Goal: Contribute content: Contribute content

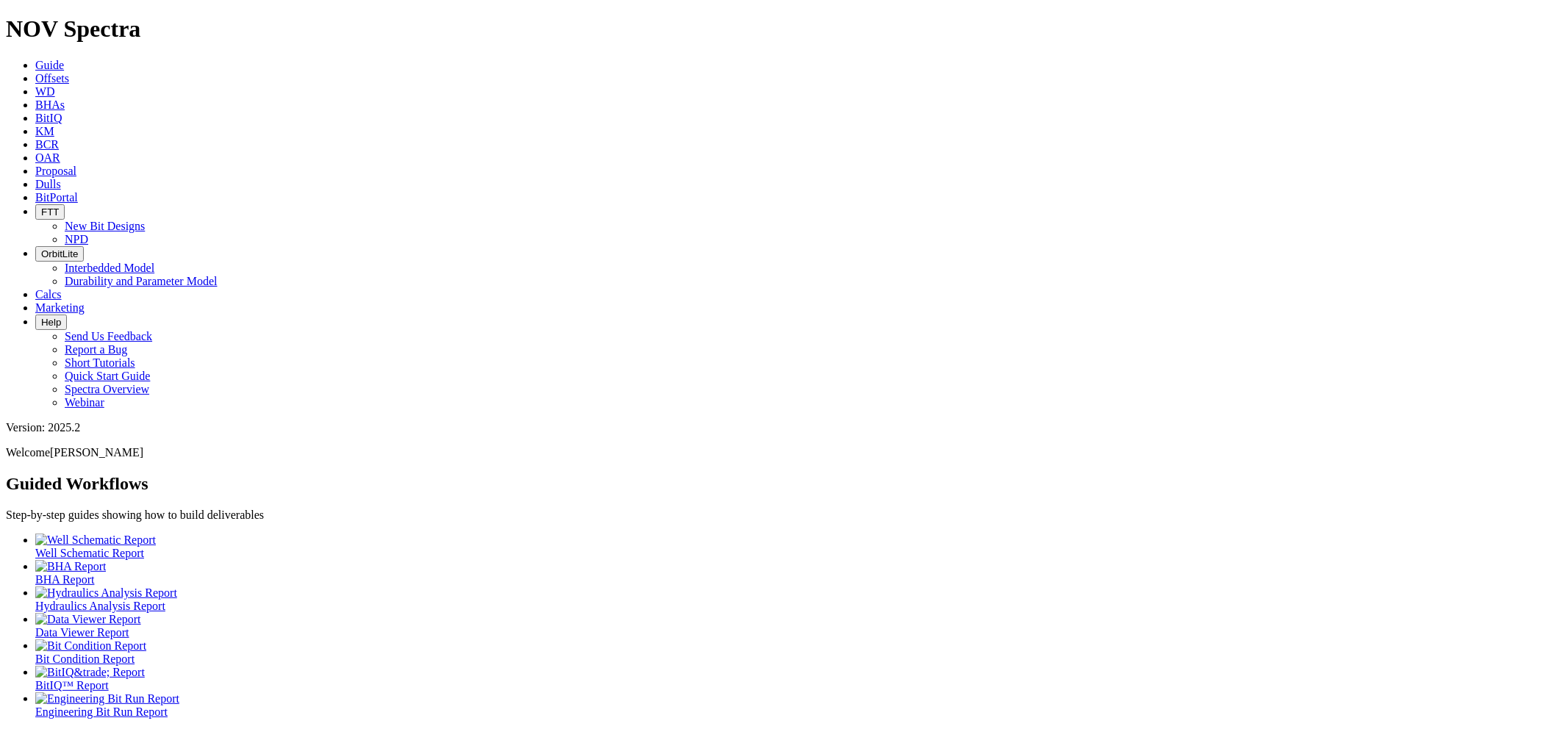
click at [61, 178] on link "Dulls" at bounding box center [48, 184] width 26 height 13
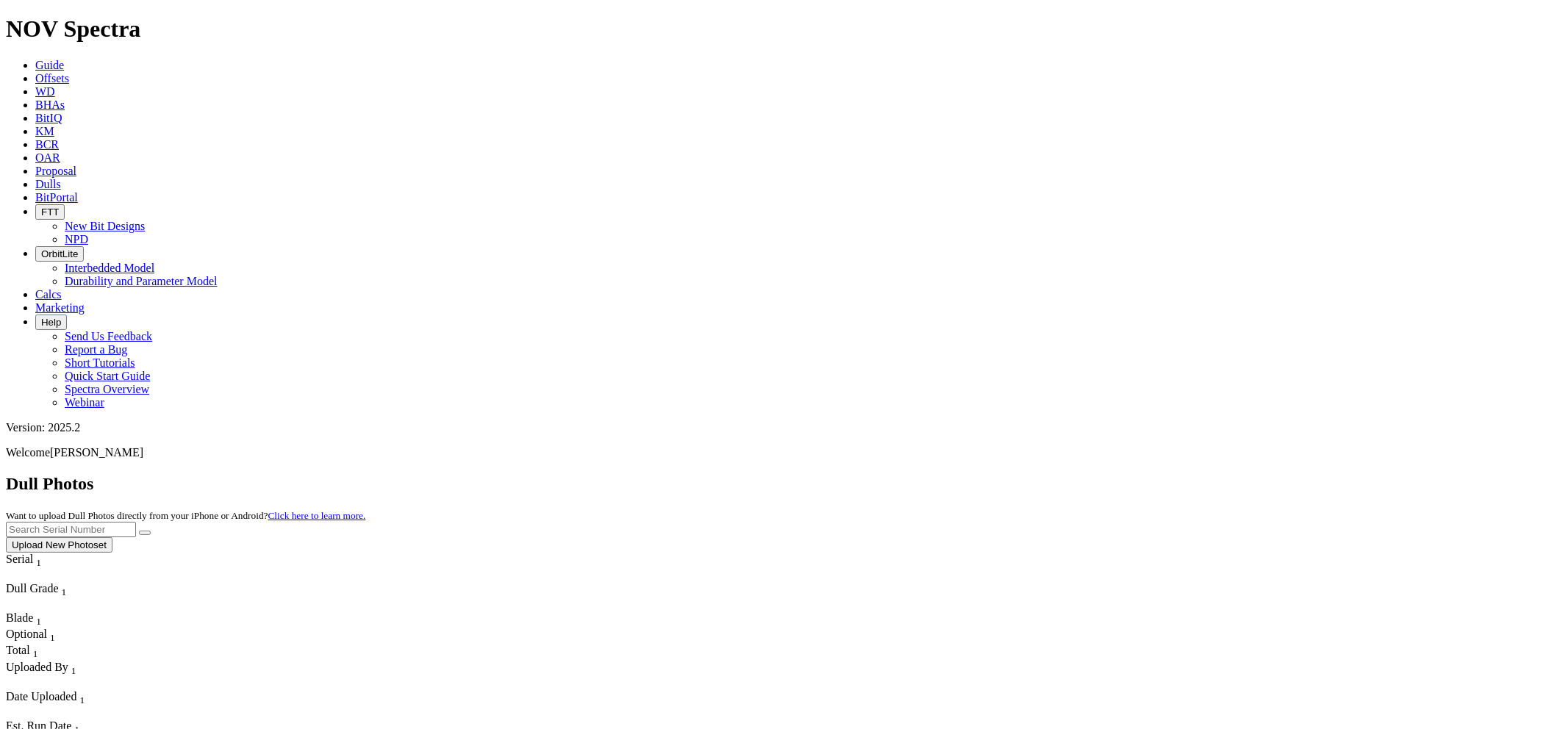
paste input "S320123"
type input "S320123"
click at [139, 530] on button "submit" at bounding box center [145, 532] width 12 height 4
click at [112, 537] on button "Upload New Photoset" at bounding box center [59, 545] width 106 height 15
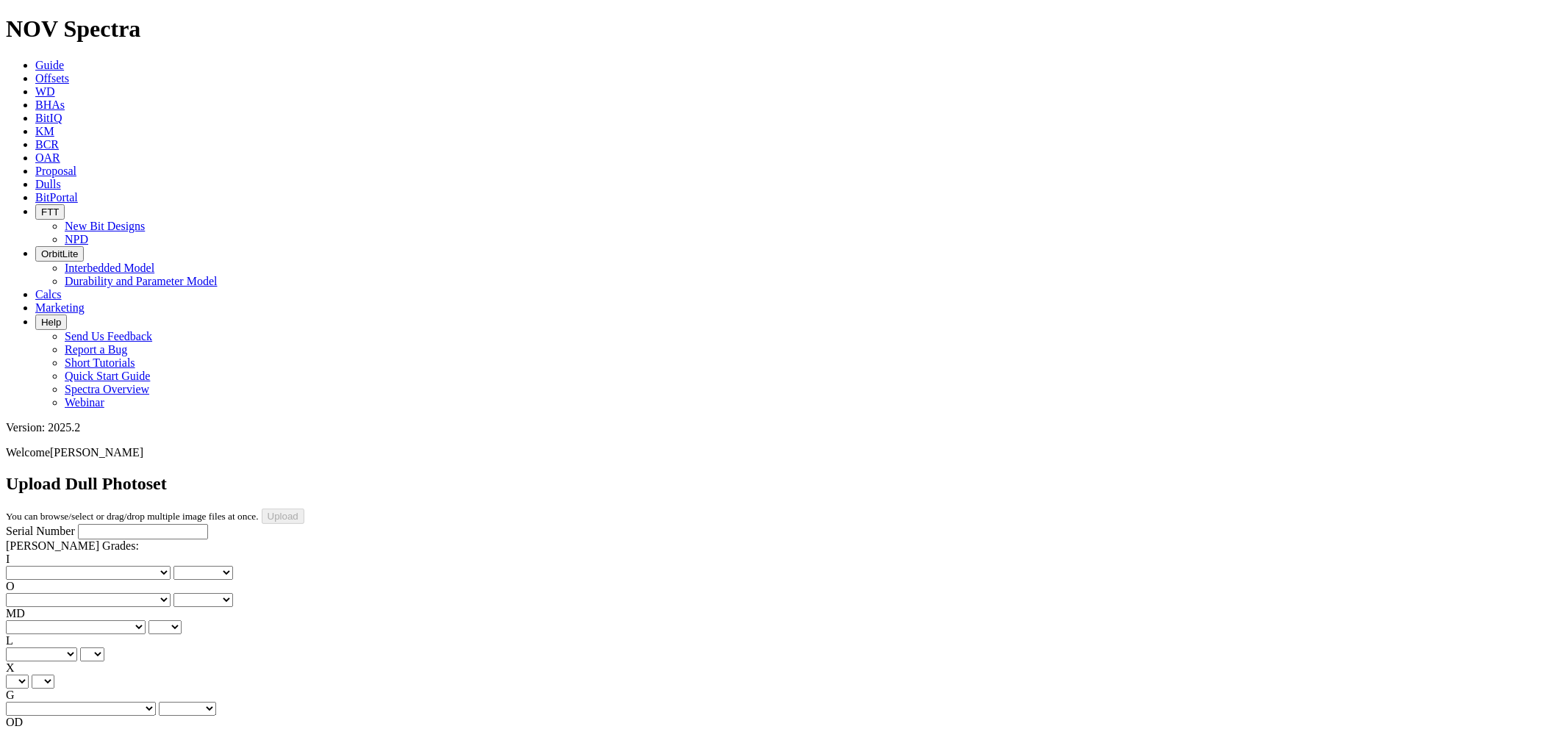
click at [120, 524] on input "Serial Number" at bounding box center [143, 531] width 130 height 15
paste input "S320123"
type input "S320123"
click at [77, 566] on select "No lost, worn or damaged cutters 0 1 2 3 4 5 6 7 8 No diamond table left on any…" at bounding box center [88, 572] width 164 height 14
select select "number:1"
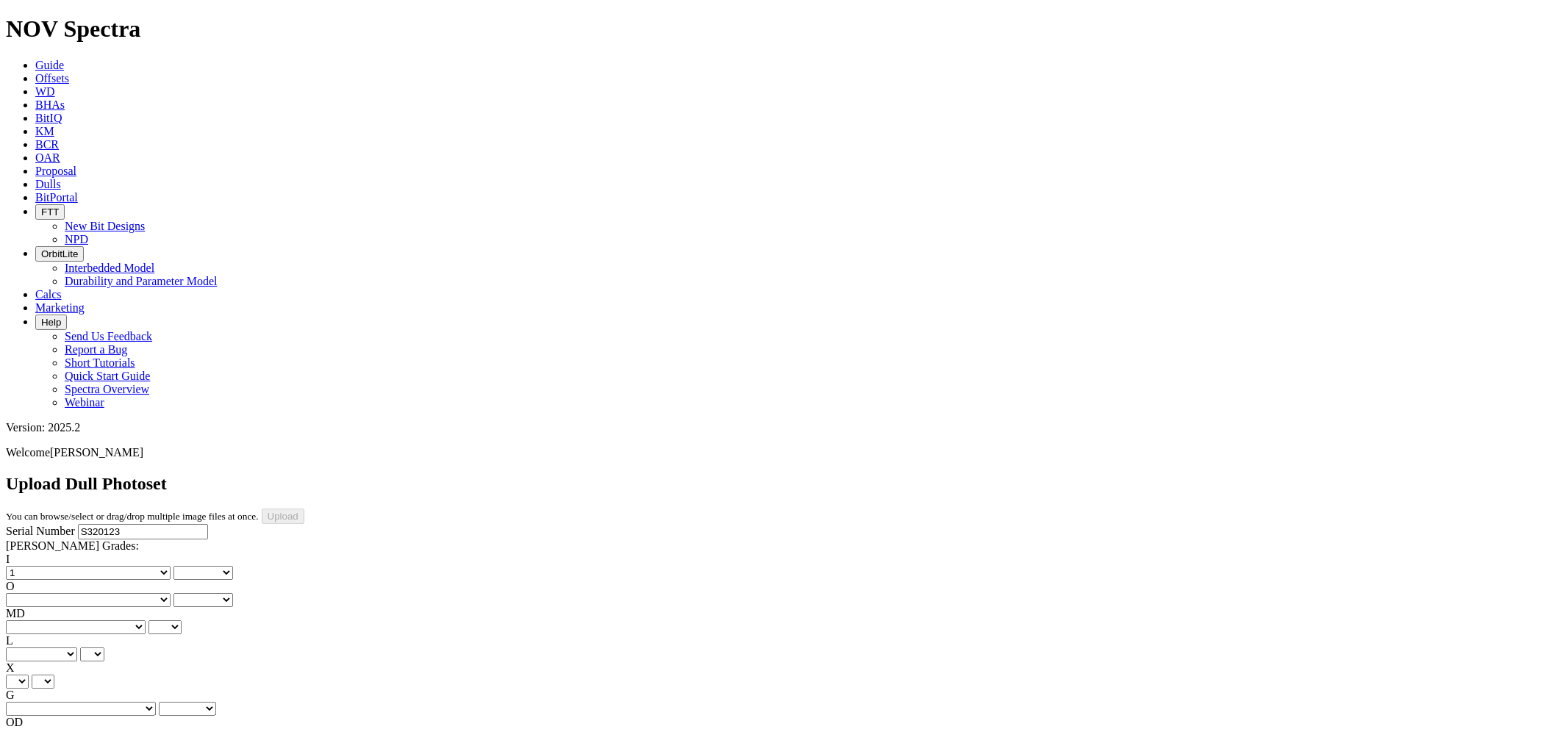
click at [29, 566] on select "No lost, worn or damaged cutters 0 1 2 3 4 5 6 7 8 No diamond table left on any…" at bounding box center [88, 572] width 164 height 14
select select "number:1"
click at [159, 592] on select "No lost, worn or damaged cutters 0 1 2 3 4 5 6 7 8 No diamond table left on any…" at bounding box center [88, 599] width 164 height 14
select select "number:1"
click at [104, 592] on select "No lost, worn or damaged cutters 0 1 2 3 4 5 6 7 8 No diamond table left on any…" at bounding box center [88, 599] width 164 height 14
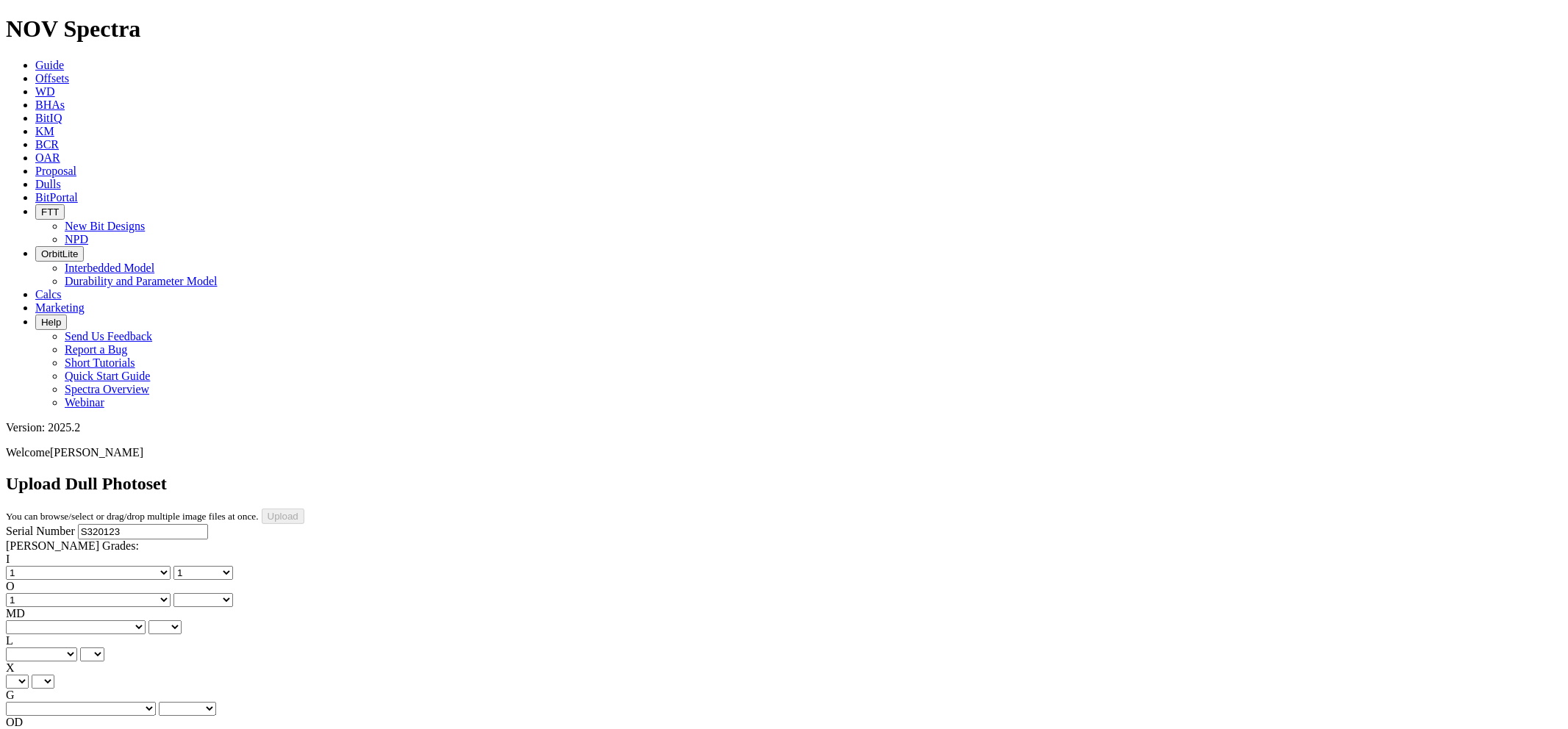
select select "number:1"
click at [83, 620] on select "BF - Bond Failure BT - Broken Teeth/Cutters BU - Balled Up Bit CR - Cored CT - …" at bounding box center [75, 627] width 140 height 14
select select "string:WT"
click at [29, 620] on select "BF - Bond Failure BT - Broken Teeth/Cutters BU - Balled Up Bit CR - Cored CT - …" at bounding box center [75, 627] width 140 height 14
select select "string:WT"
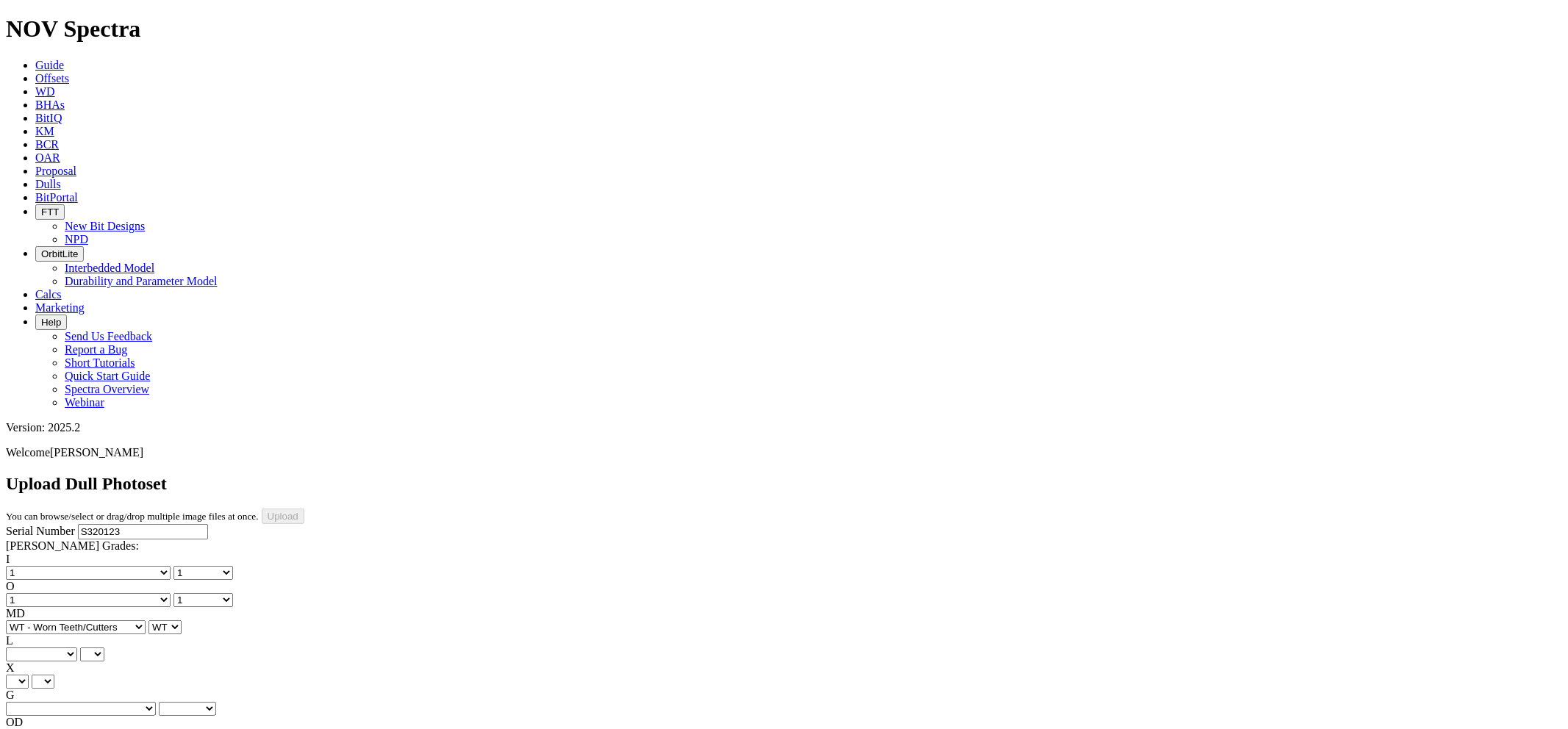
click at [77, 647] on select "A - All C - Cone G - Gauge N - Nose S - Shoulder T - Taper" at bounding box center [41, 654] width 71 height 14
select select "string:A"
click at [77, 647] on select "A - All C - Cone G - Gauge N - Nose S - Shoulder T - Taper" at bounding box center [41, 654] width 71 height 14
select select "string:A"
click at [29, 675] on select "X" at bounding box center [17, 681] width 23 height 14
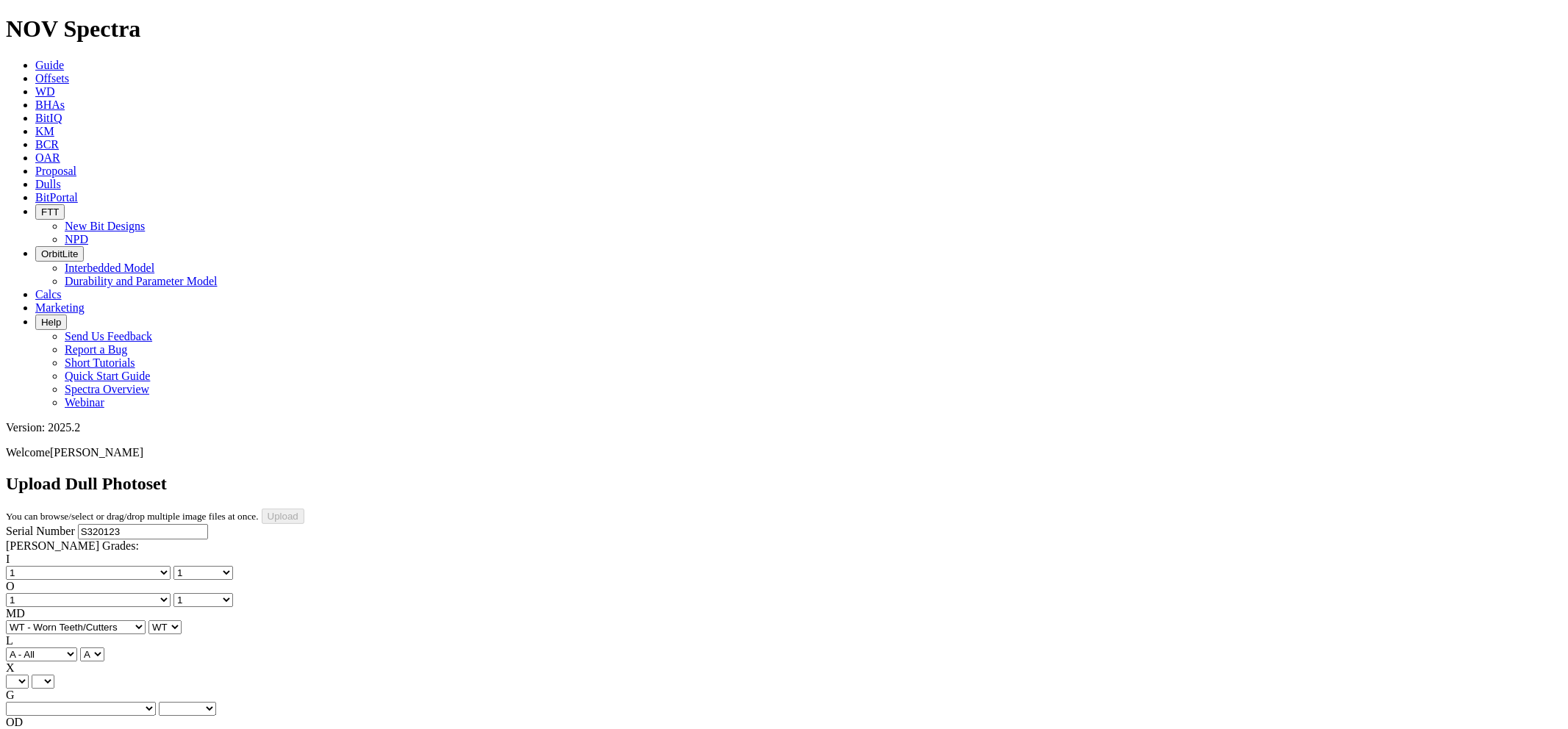
select select "string:X"
click at [29, 675] on select "X" at bounding box center [17, 681] width 23 height 14
select select "string:X"
click at [154, 701] on select "Unknown I - In Gauge 1 - 1/16 in Undergauge" 2 - 2/16 in Undergauge = ⅛ in" 8 -…" at bounding box center [80, 708] width 150 height 14
select select "string:I"
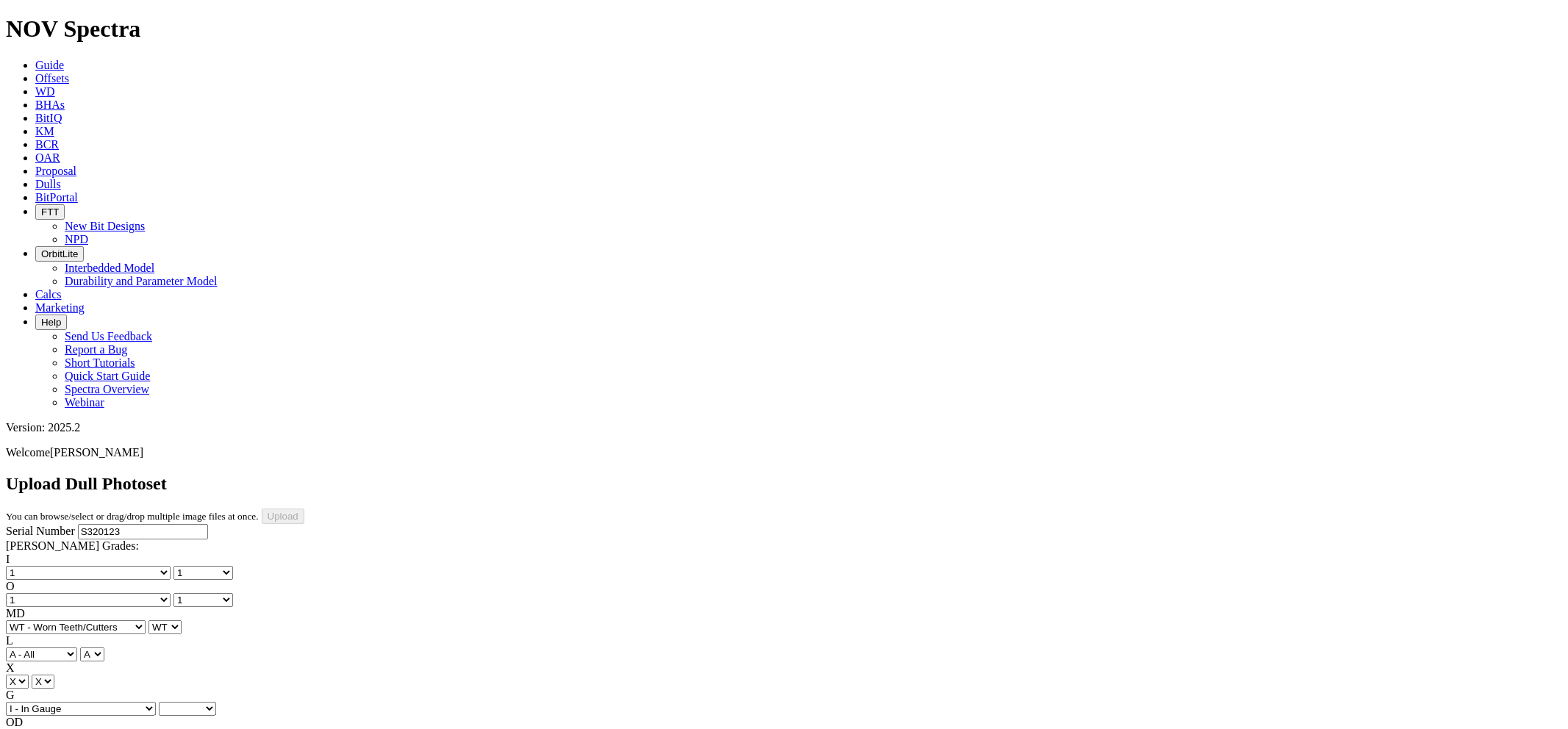
click at [104, 701] on select "Unknown I - In Gauge 1 - 1/16 in Undergauge" 2 - 2/16 in Undergauge = ⅛ in" 8 -…" at bounding box center [80, 708] width 150 height 14
select select "string:I"
click at [75, 728] on select "BF - Bond Failure BT - Broken Teeth/Cutters BU - Balled Up Bit CR - Cored CT - …" at bounding box center [75, 736] width 140 height 14
select select "string:NO"
click at [29, 728] on select "BF - Bond Failure BT - Broken Teeth/Cutters BU - Balled Up Bit CR - Cored CT - …" at bounding box center [75, 736] width 140 height 14
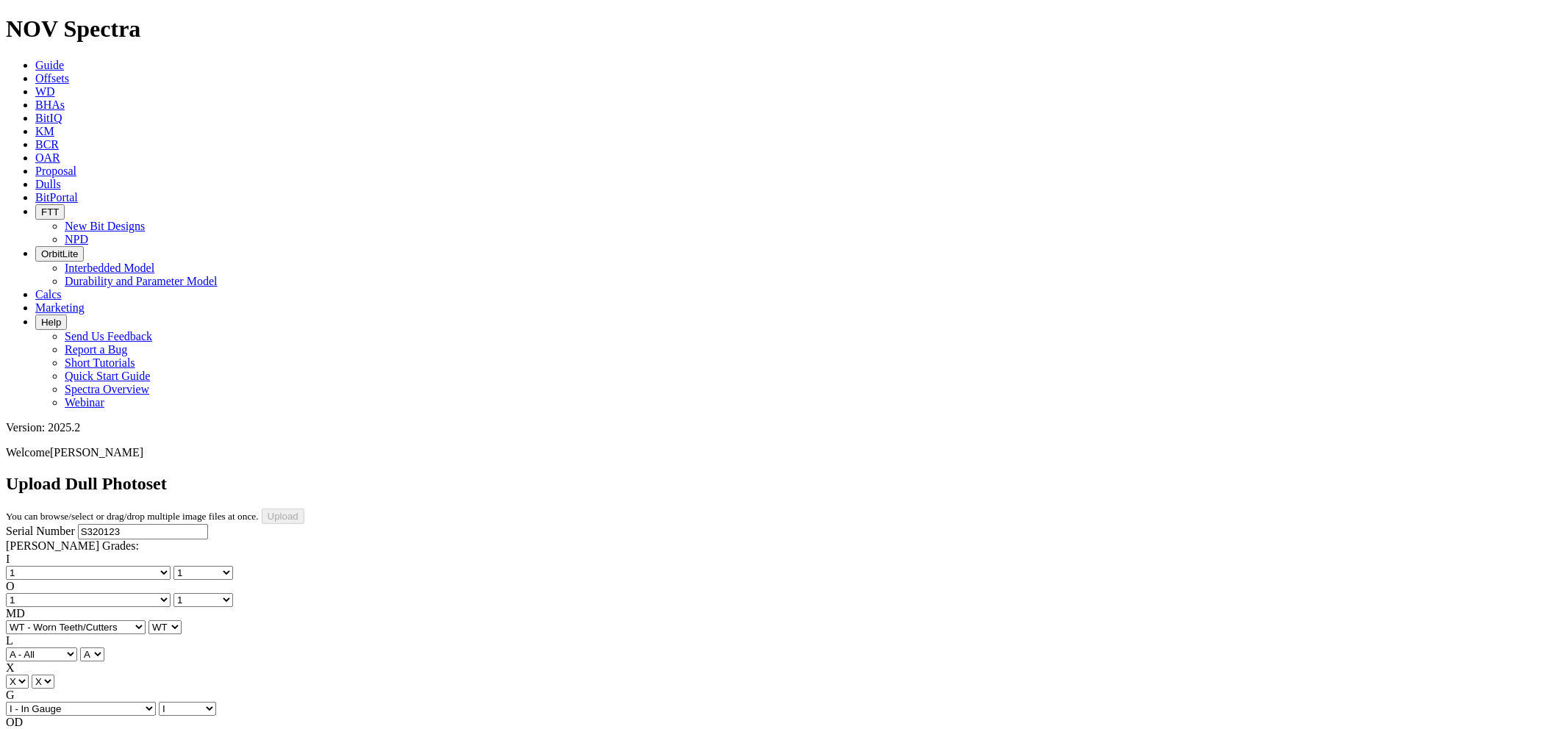
select select "string:NO"
select select "string:TD"
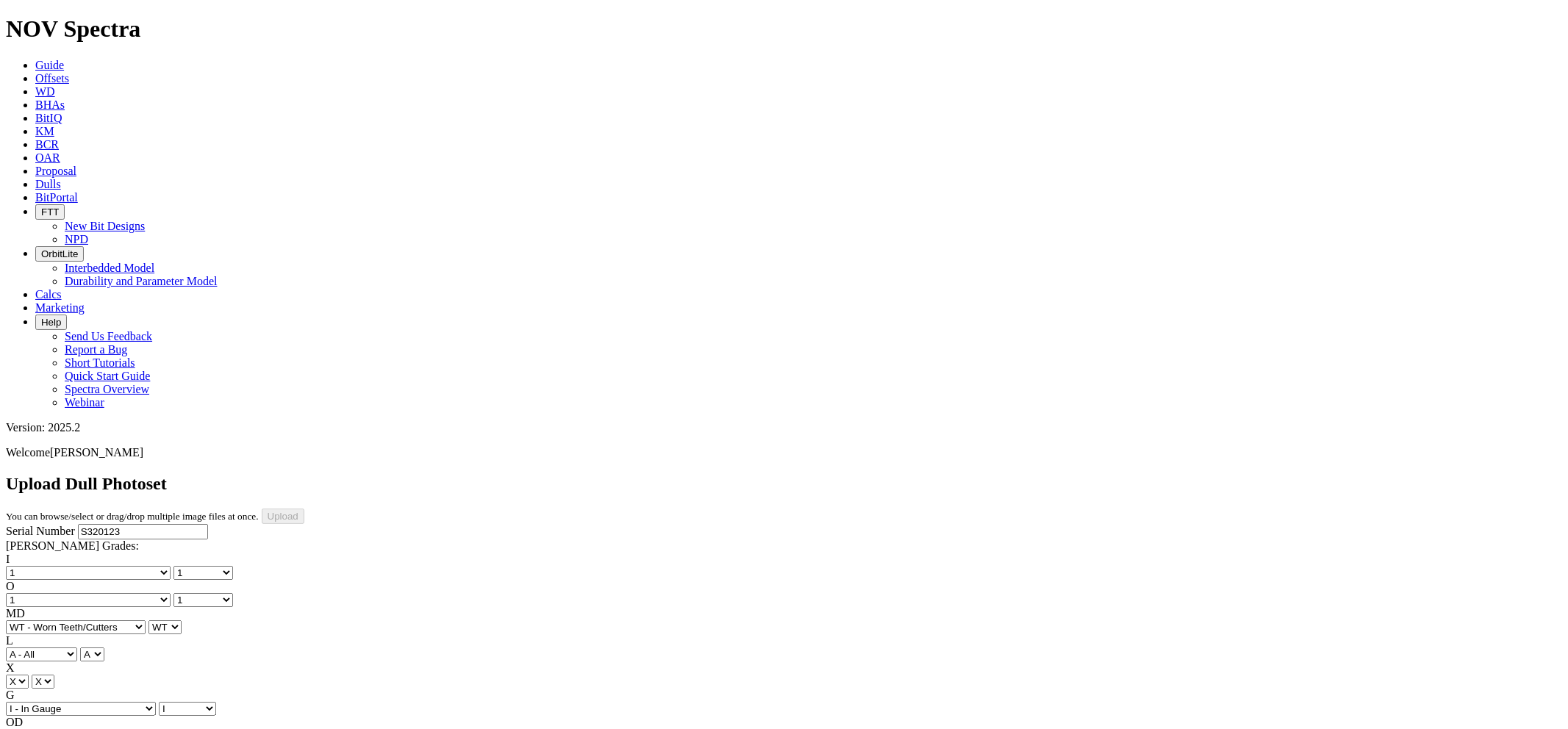
type input "[DATE]"
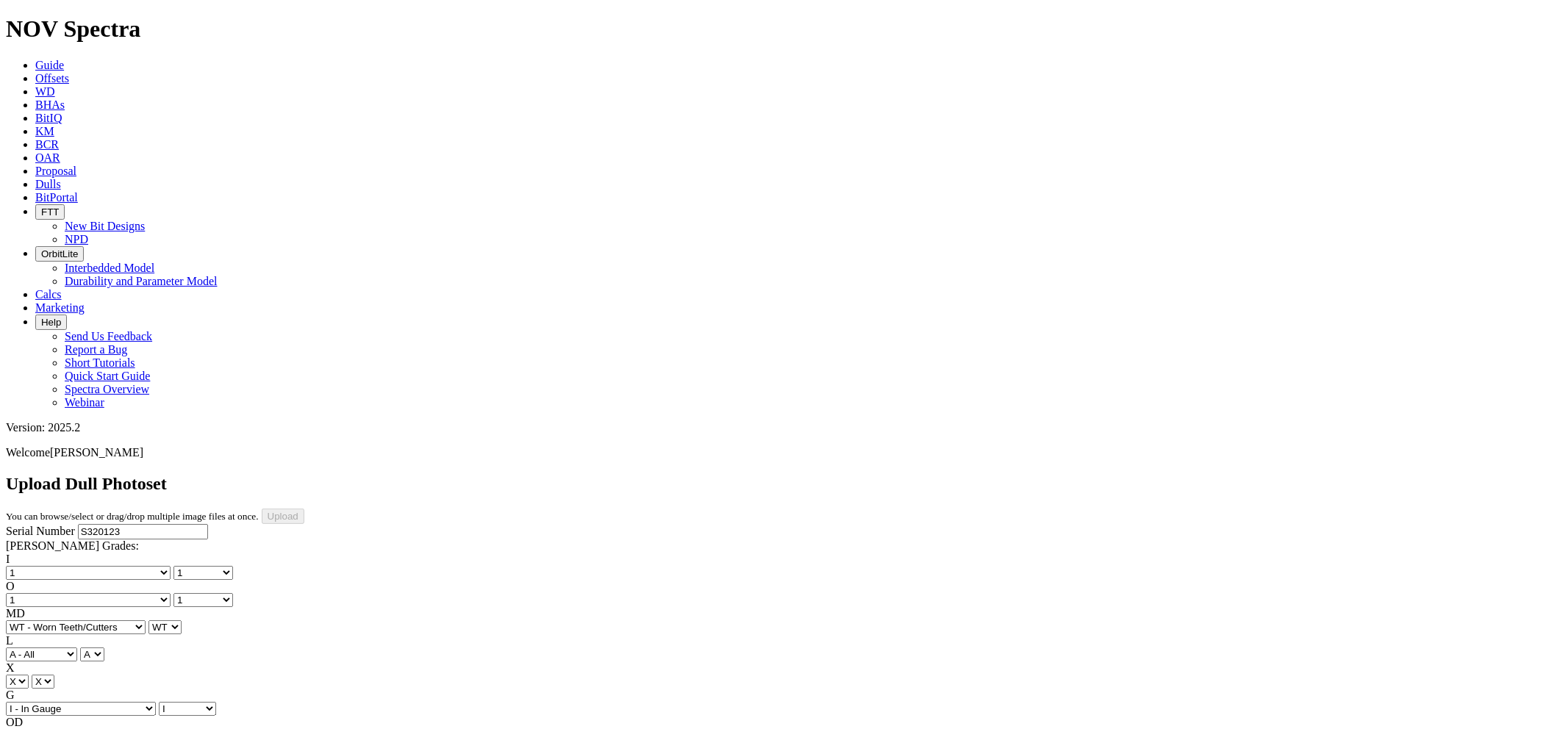
select select "string:BladePhoto1"
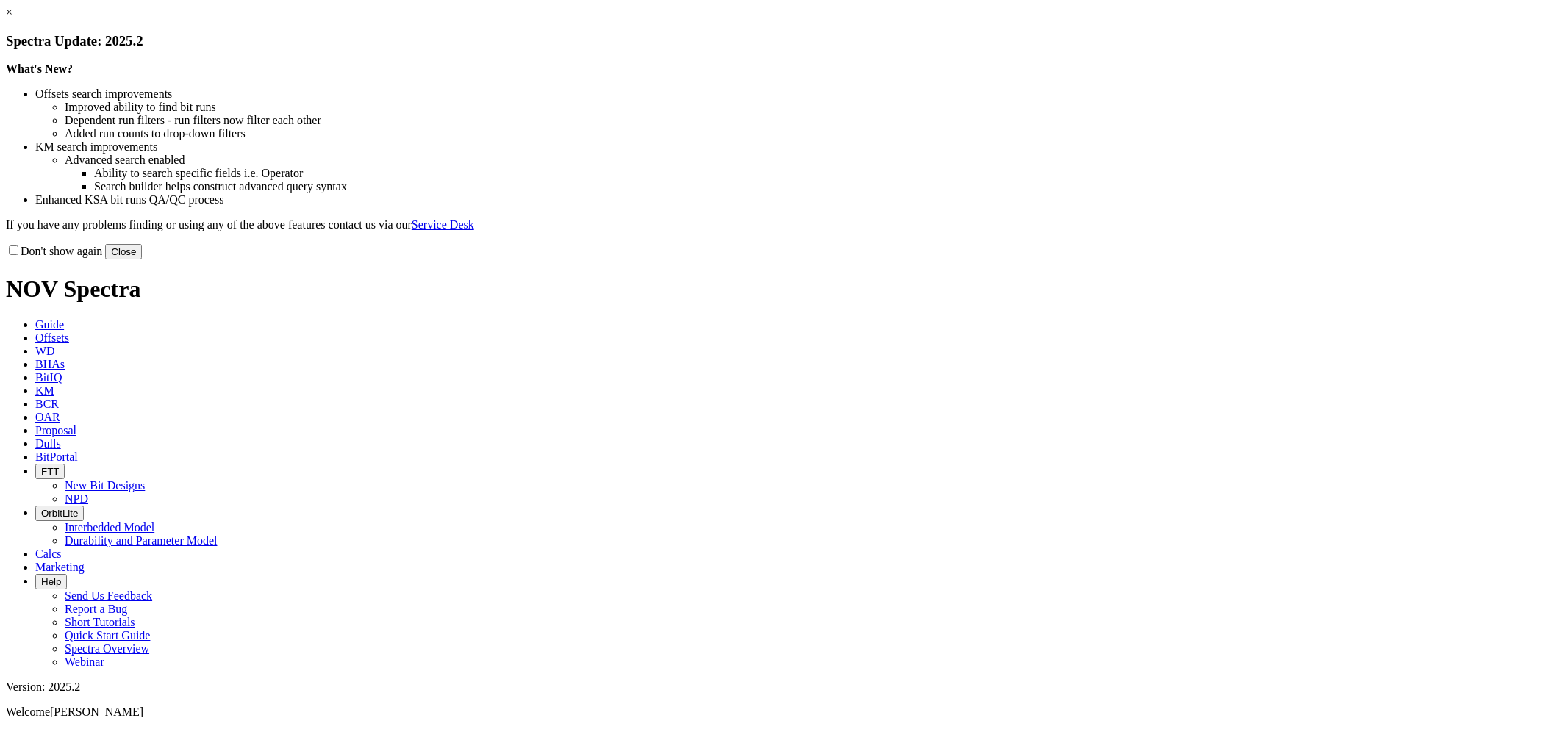
click at [13, 18] on link "×" at bounding box center [9, 12] width 7 height 13
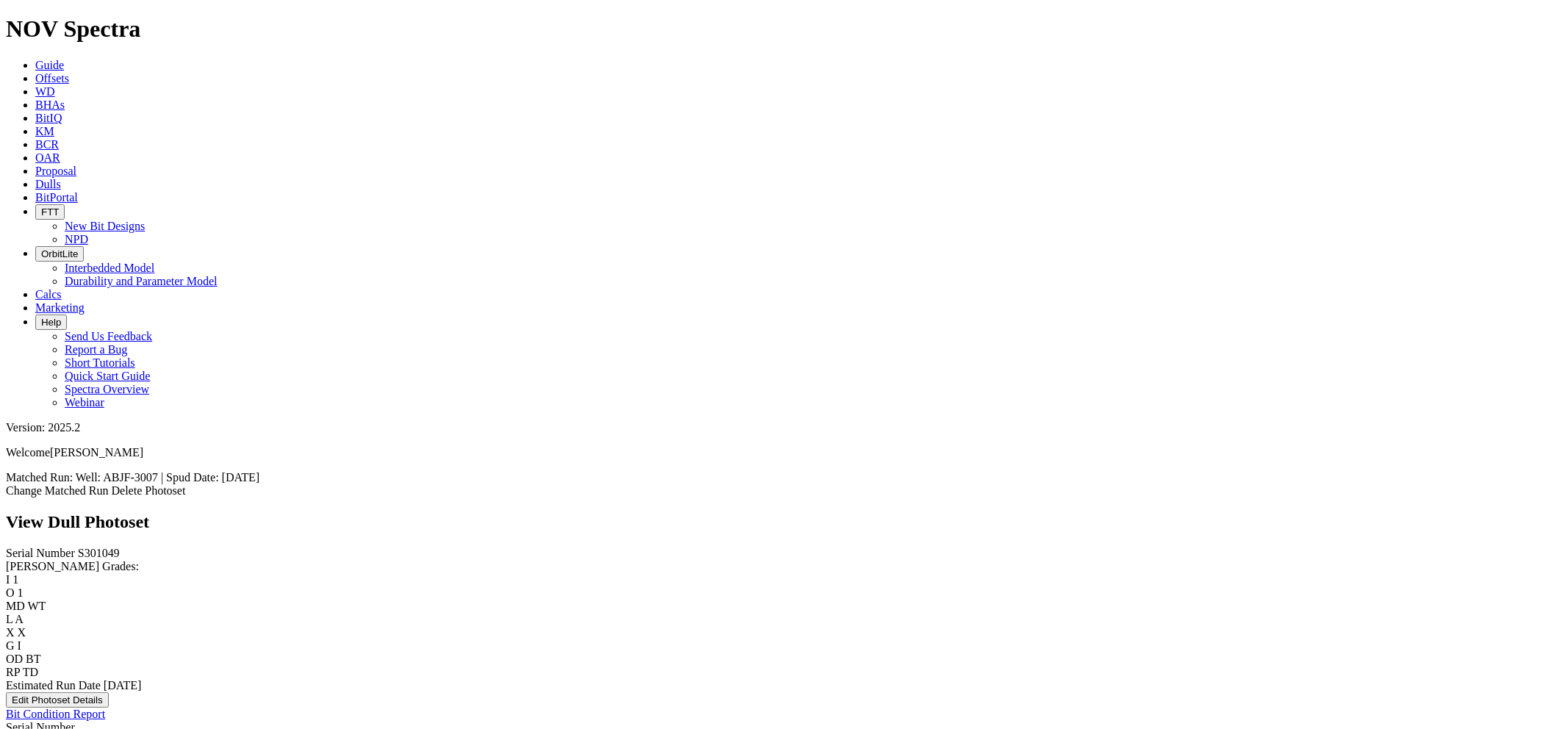
scroll to position [1169, 0]
